Goal: Find specific fact: Find specific fact

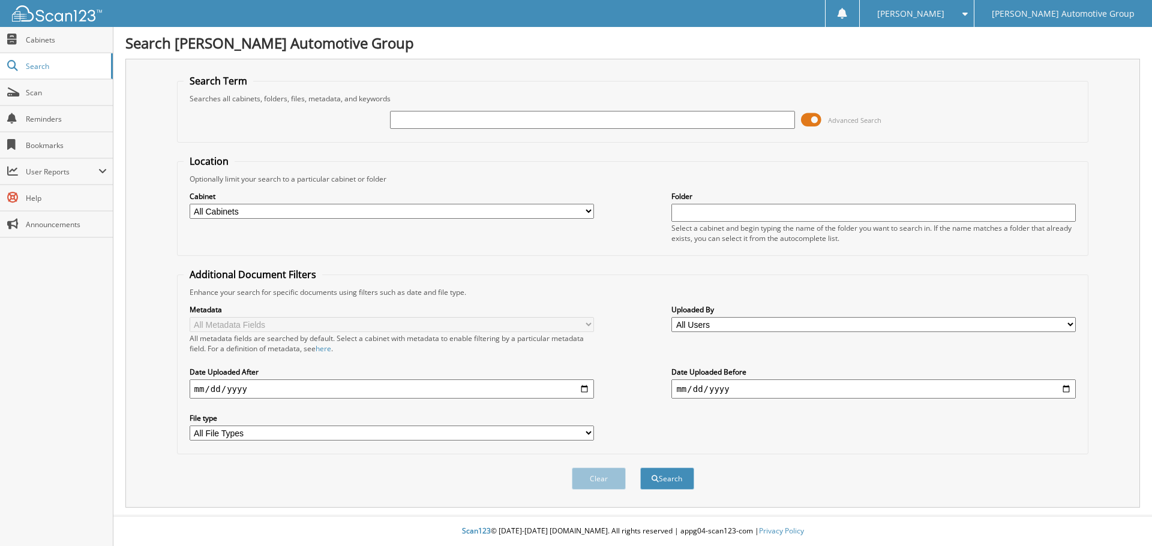
click at [449, 116] on input "text" at bounding box center [592, 120] width 404 height 18
type input "PM2729"
click at [652, 477] on span "submit" at bounding box center [654, 479] width 7 height 7
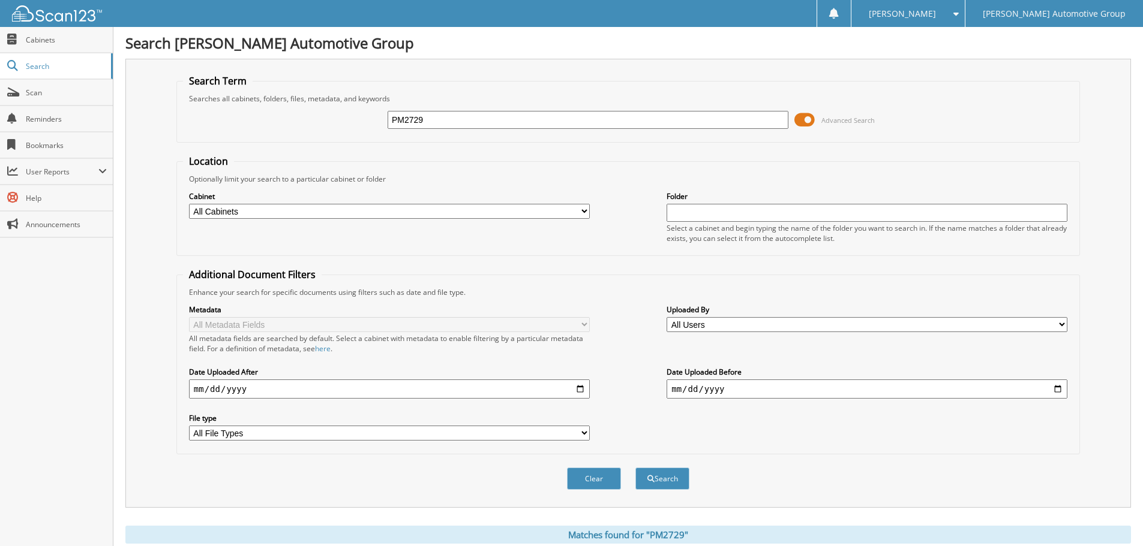
scroll to position [171, 0]
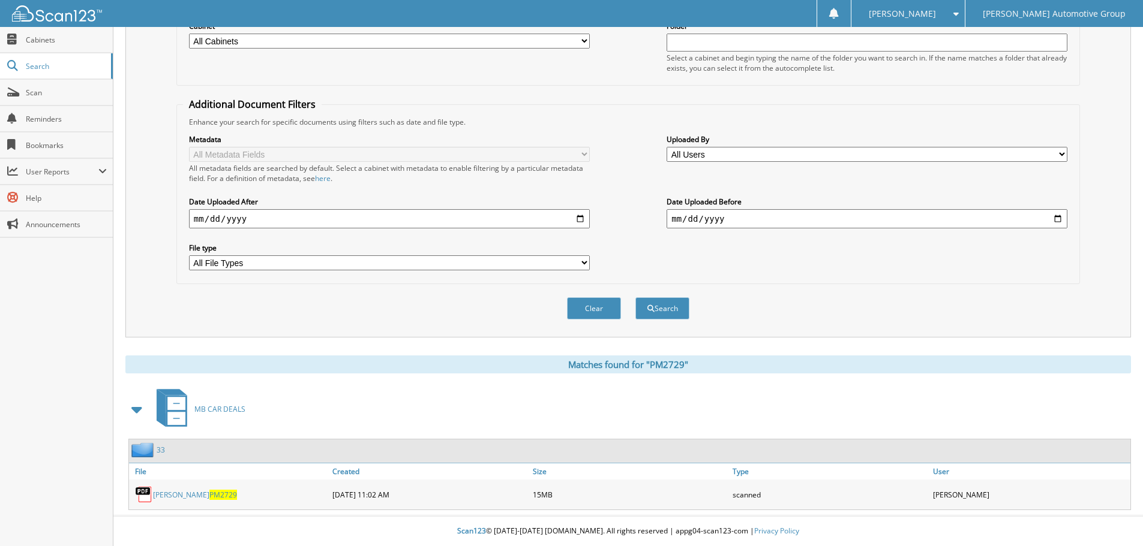
click at [210, 496] on link "ALEXANDER, ALFRED PM2729" at bounding box center [195, 495] width 84 height 10
